Goal: Navigation & Orientation: Find specific page/section

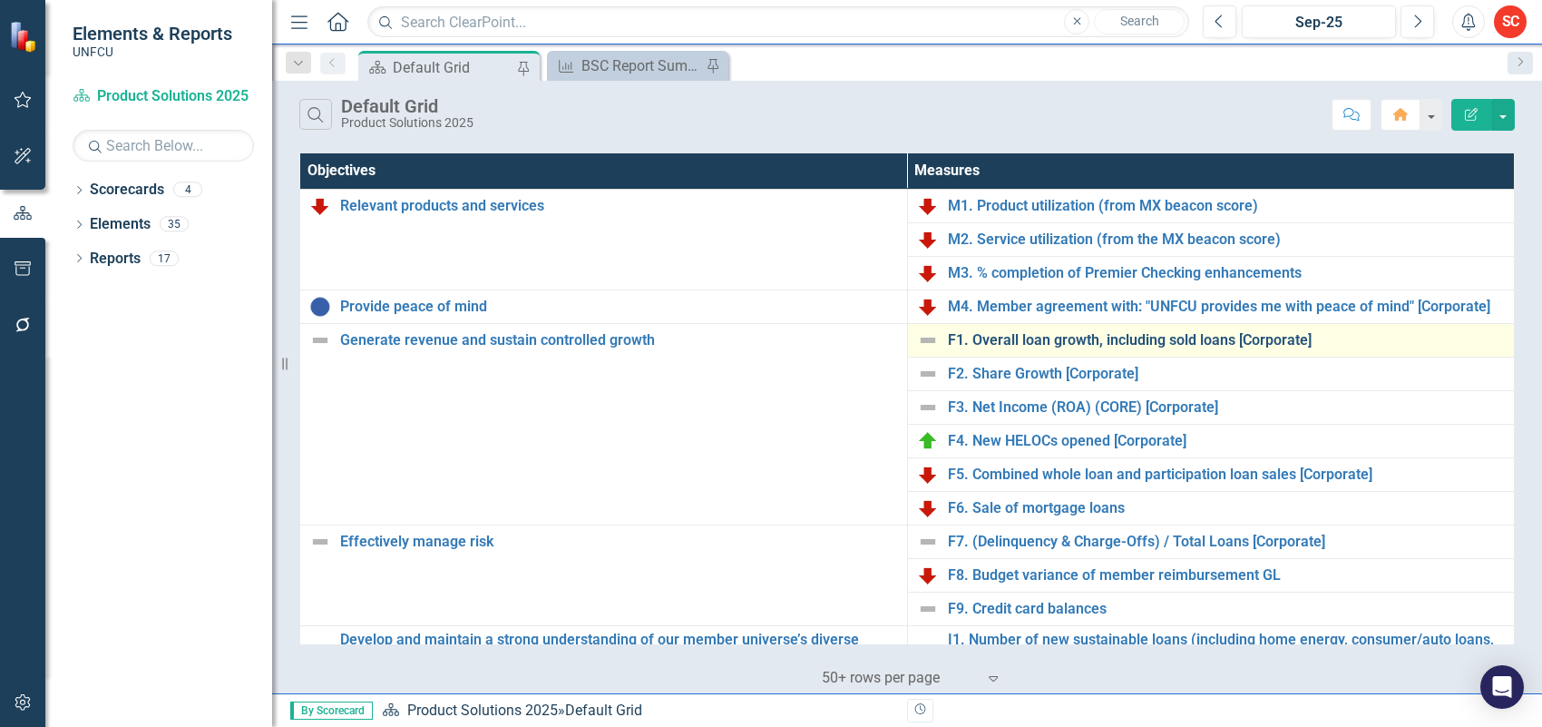
click at [1202, 337] on link "F1. Overall loan growth, including sold loans [Corporate]" at bounding box center [1227, 340] width 558 height 16
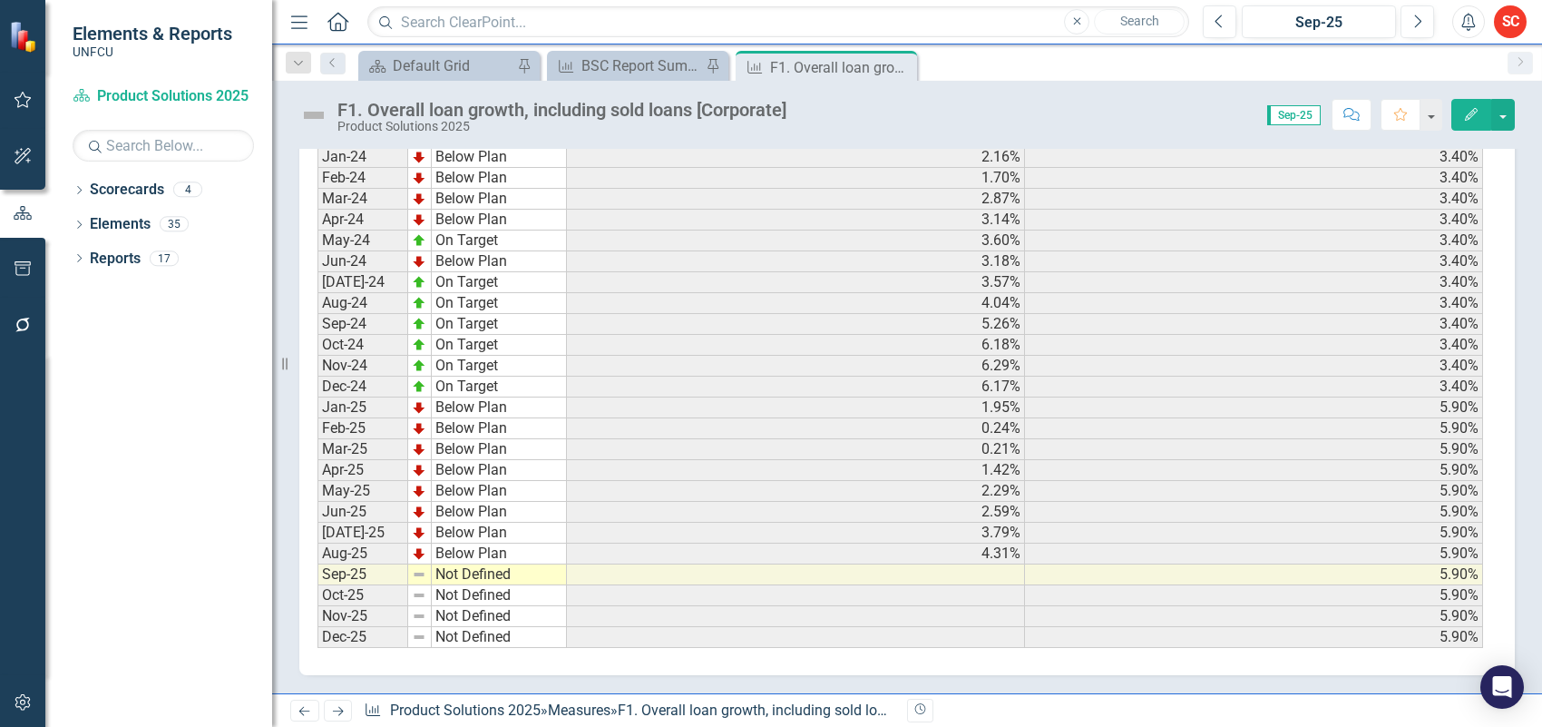
scroll to position [465, 0]
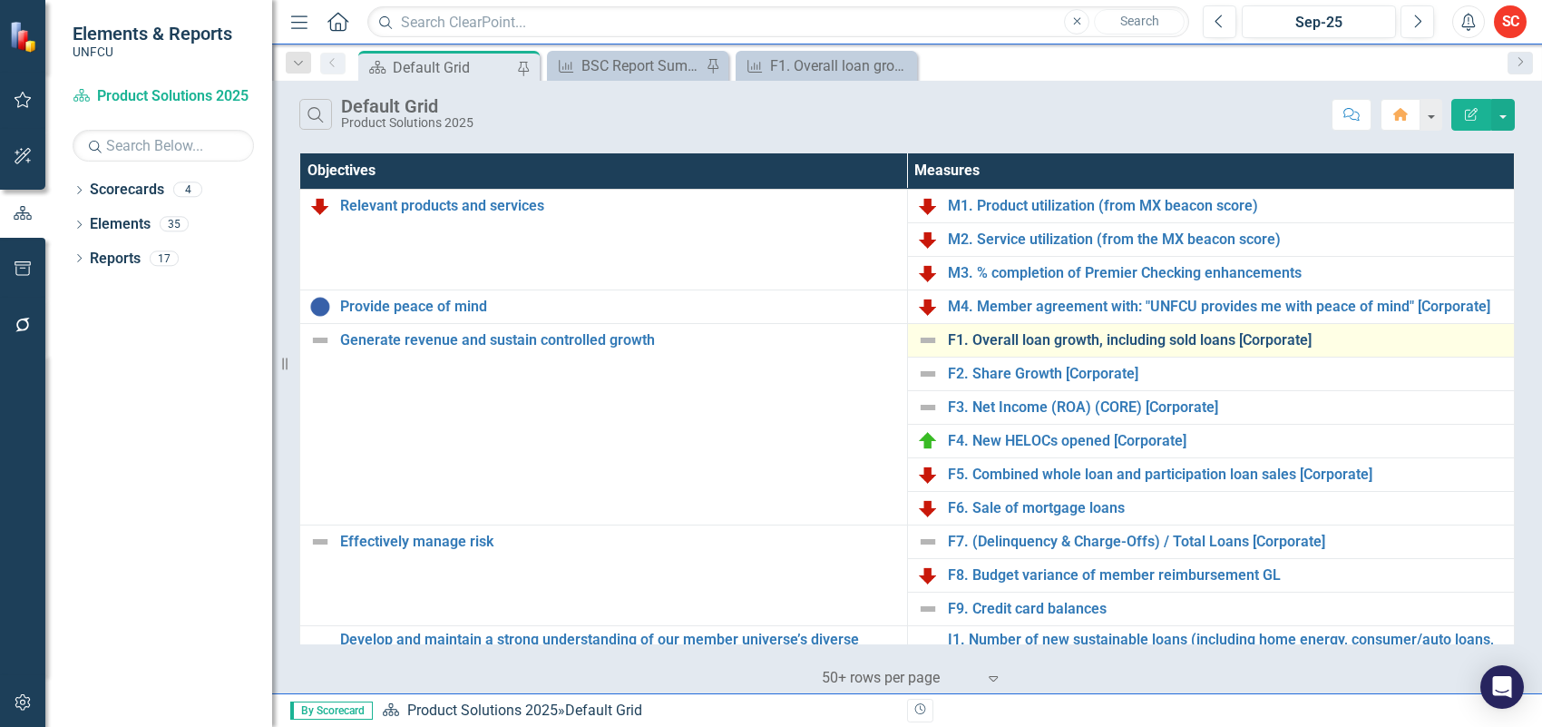
click at [1211, 341] on link "F1. Overall loan growth, including sold loans [Corporate]" at bounding box center [1227, 340] width 558 height 16
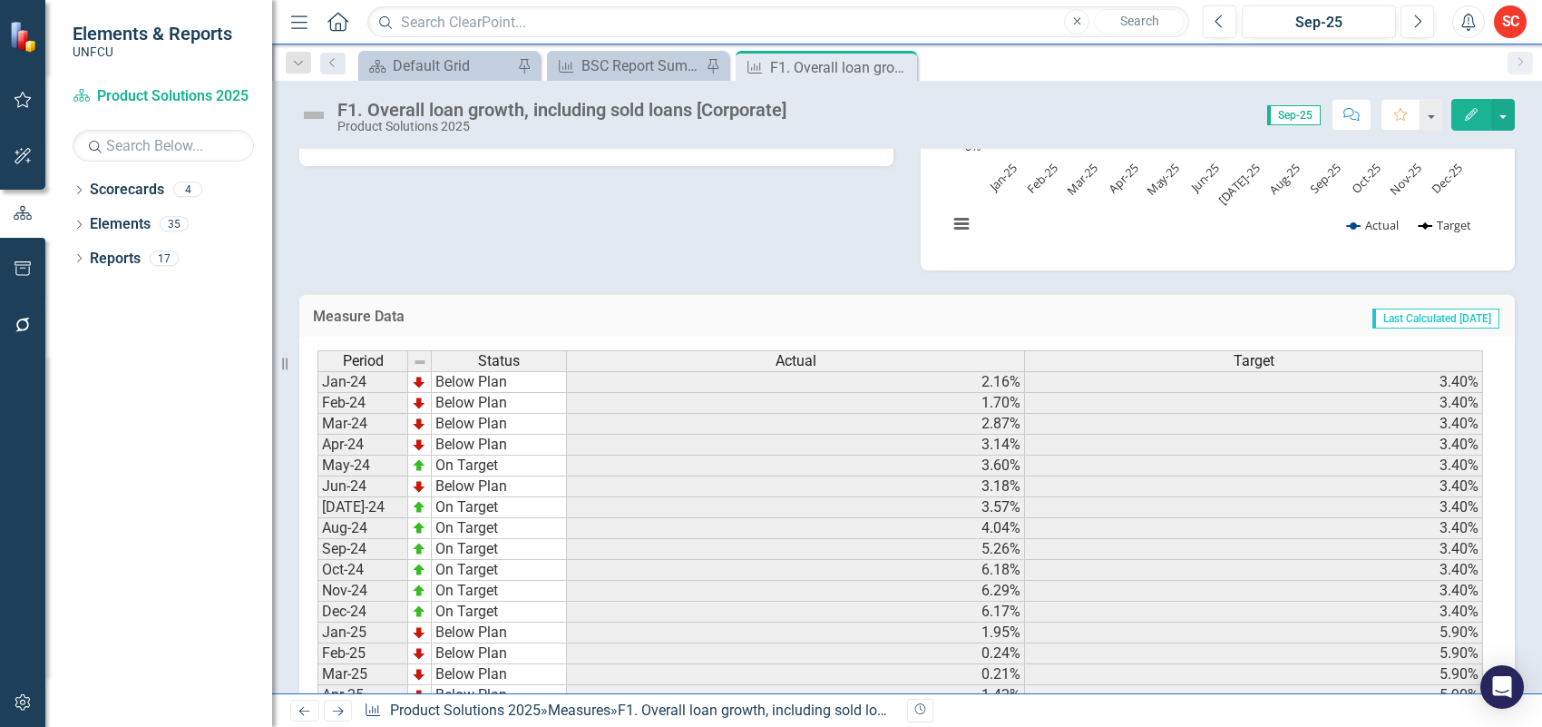
scroll to position [454, 0]
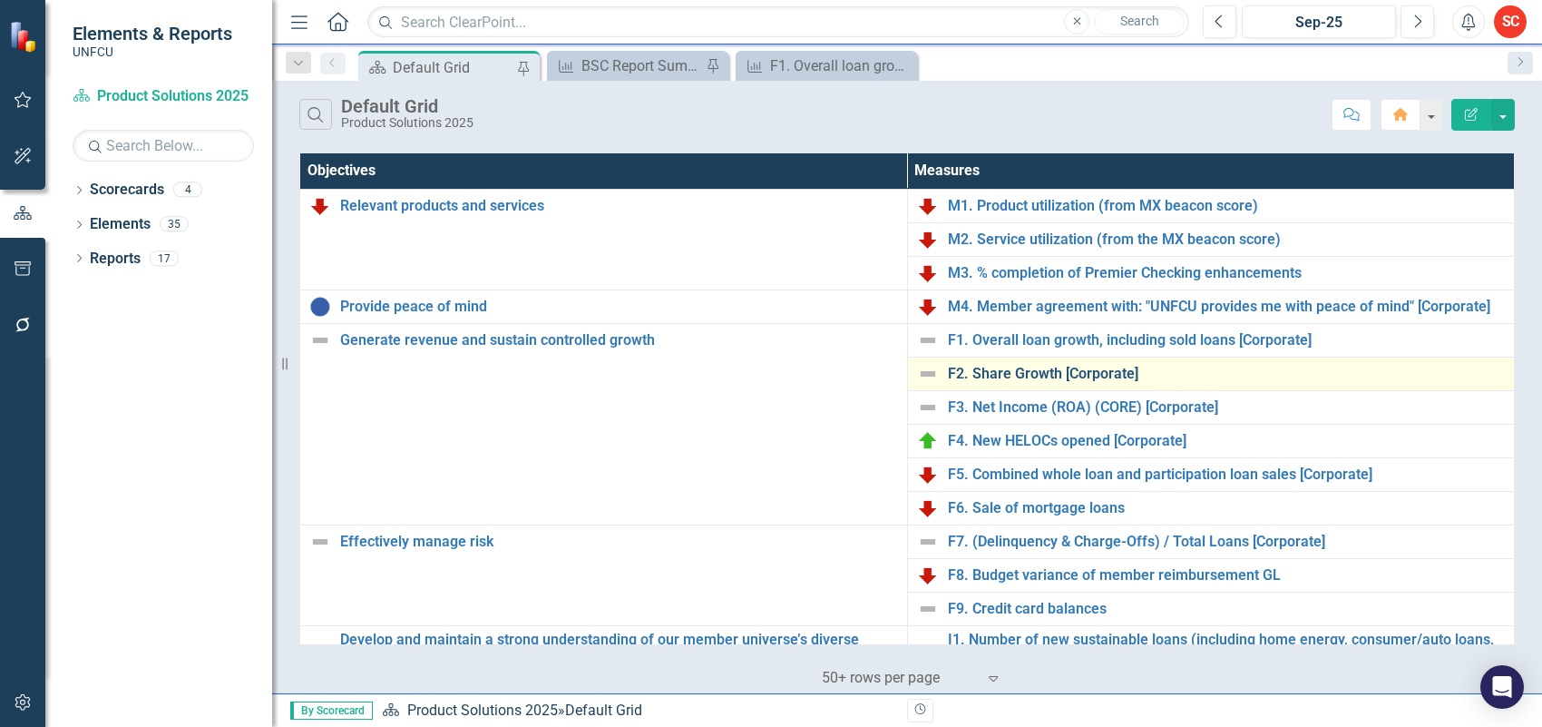
click at [958, 374] on link "F2. Share Growth [Corporate]" at bounding box center [1227, 374] width 558 height 16
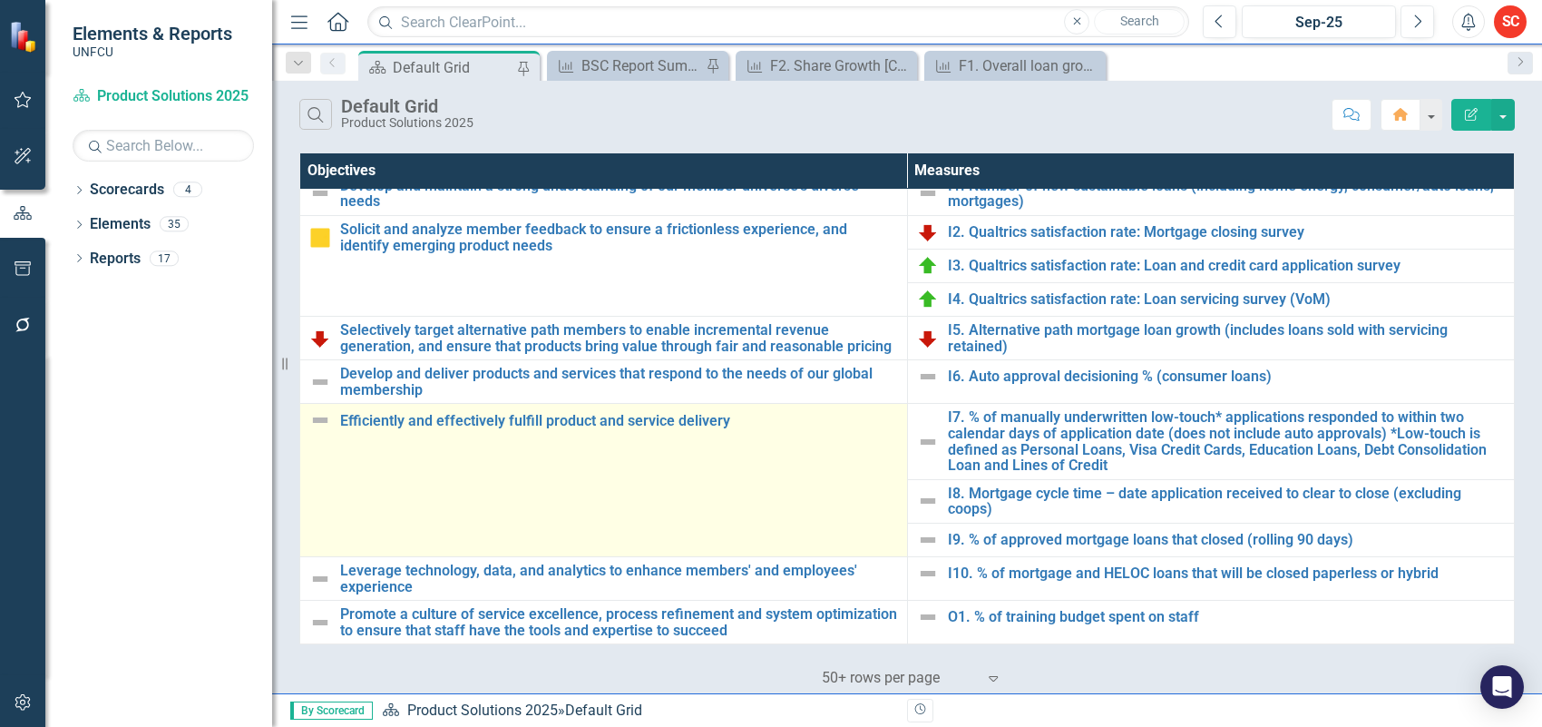
scroll to position [460, 0]
